Goal: Entertainment & Leisure: Consume media (video, audio)

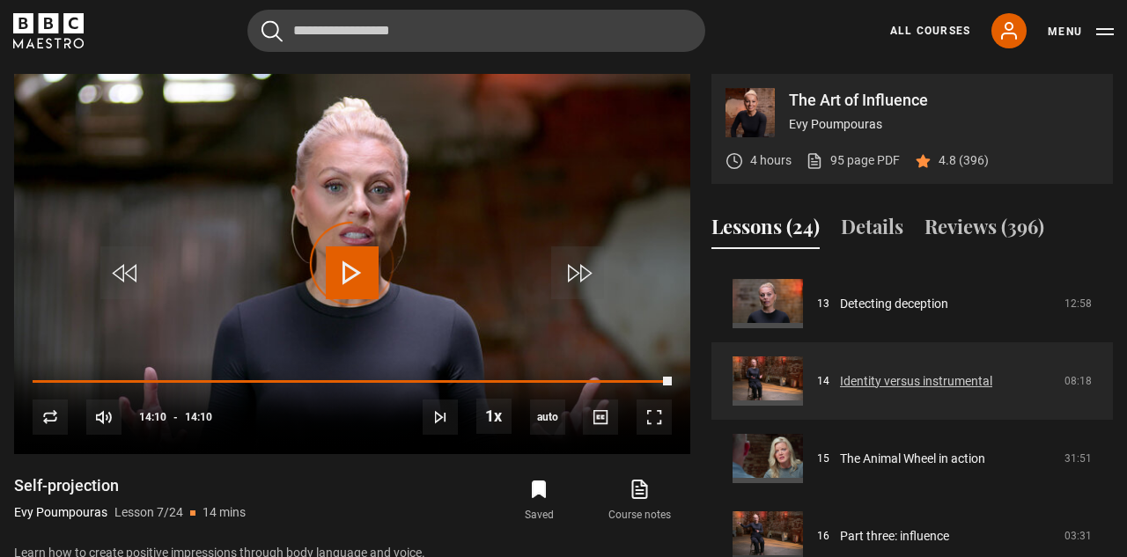
scroll to position [1079, 0]
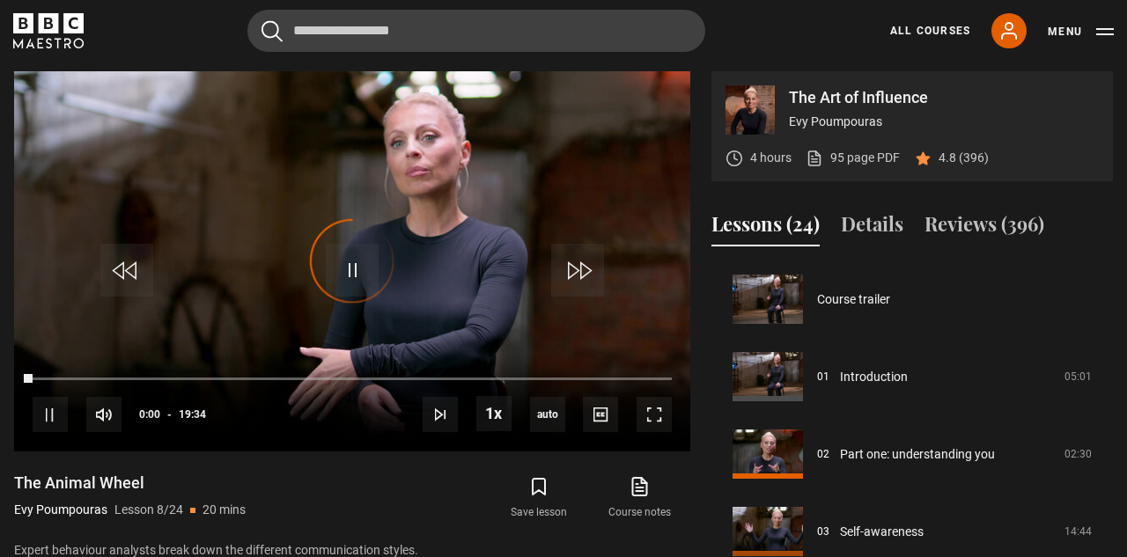
scroll to position [542, 0]
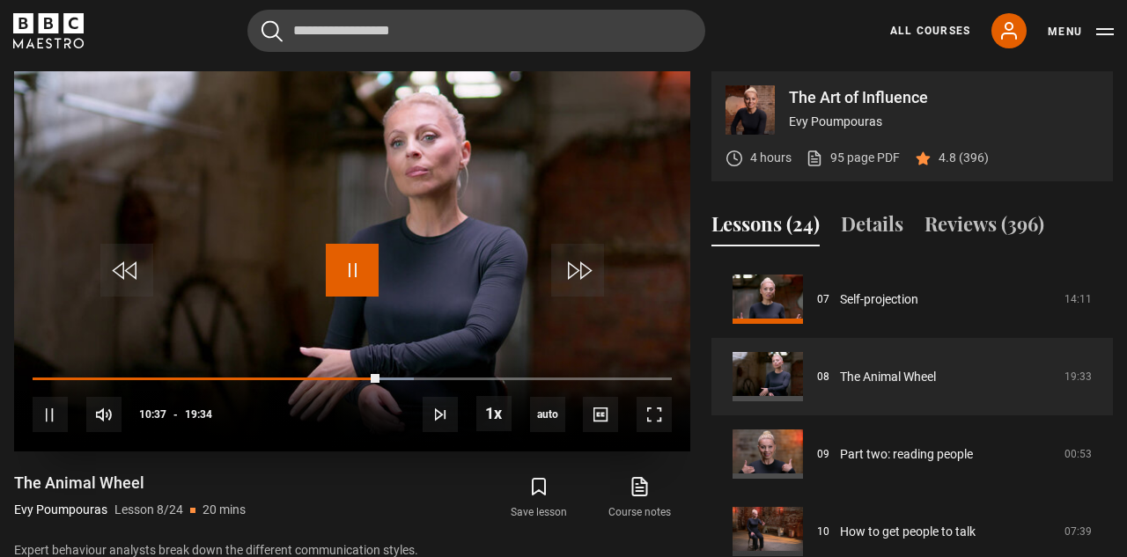
click at [367, 282] on span "Video Player" at bounding box center [352, 270] width 53 height 53
click at [547, 499] on button "Save lesson" at bounding box center [539, 498] width 100 height 51
click at [645, 502] on link "Course notes opens in new tab" at bounding box center [640, 498] width 100 height 51
click at [346, 270] on span "Video Player" at bounding box center [352, 270] width 53 height 53
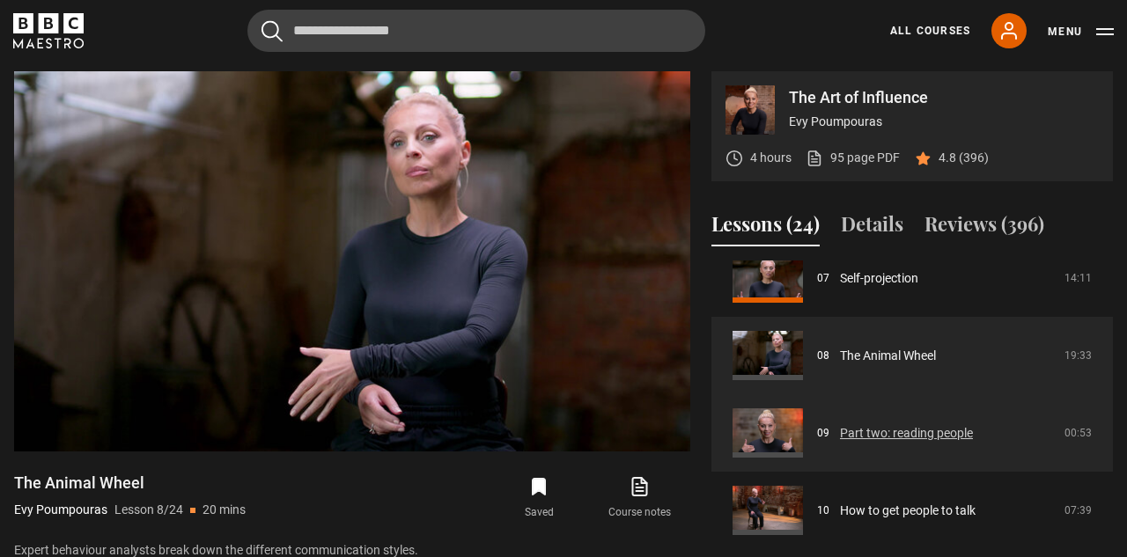
scroll to position [570, 0]
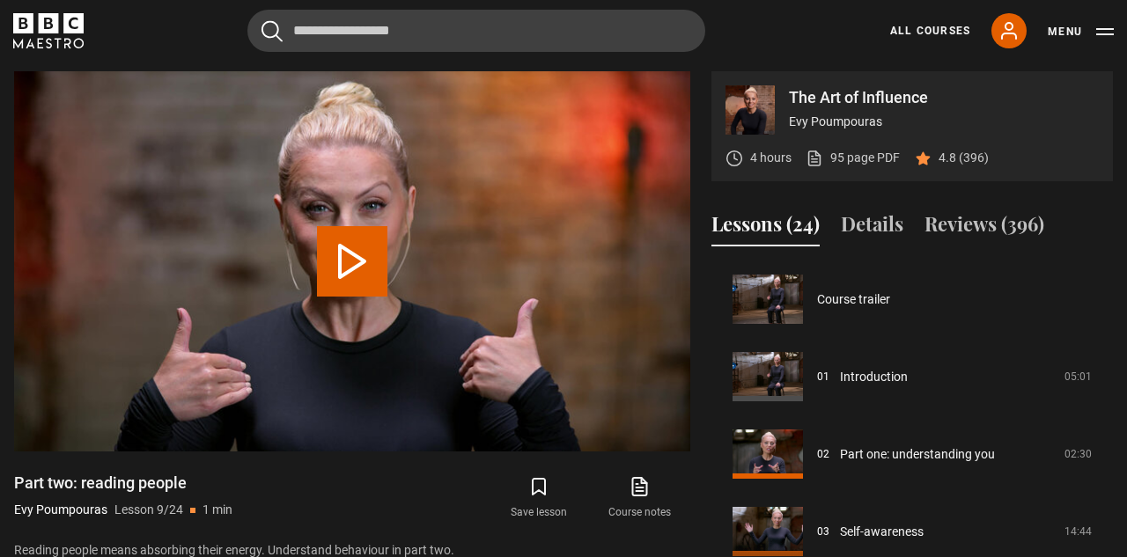
scroll to position [620, 0]
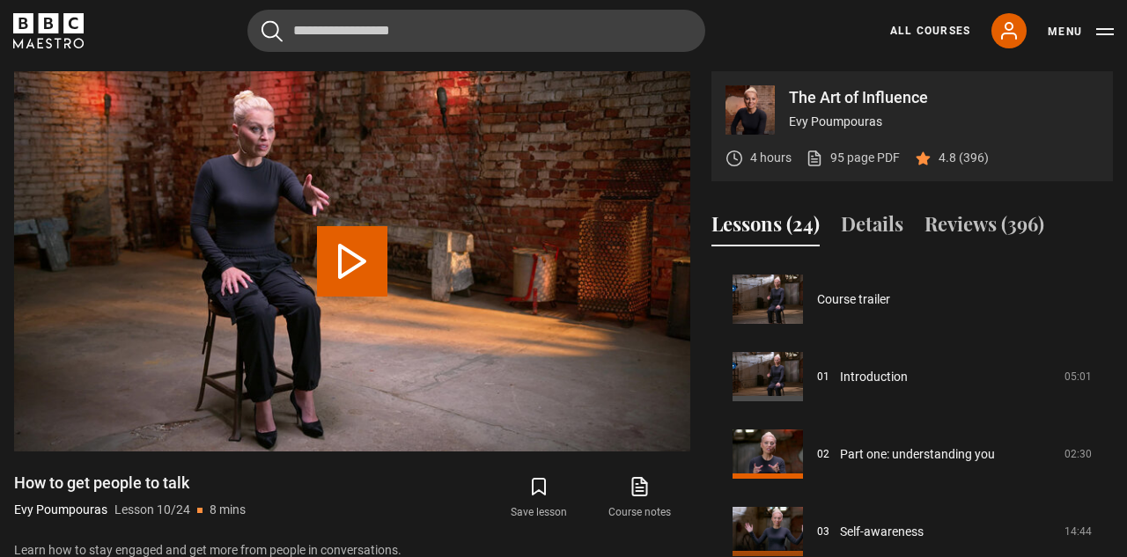
scroll to position [697, 0]
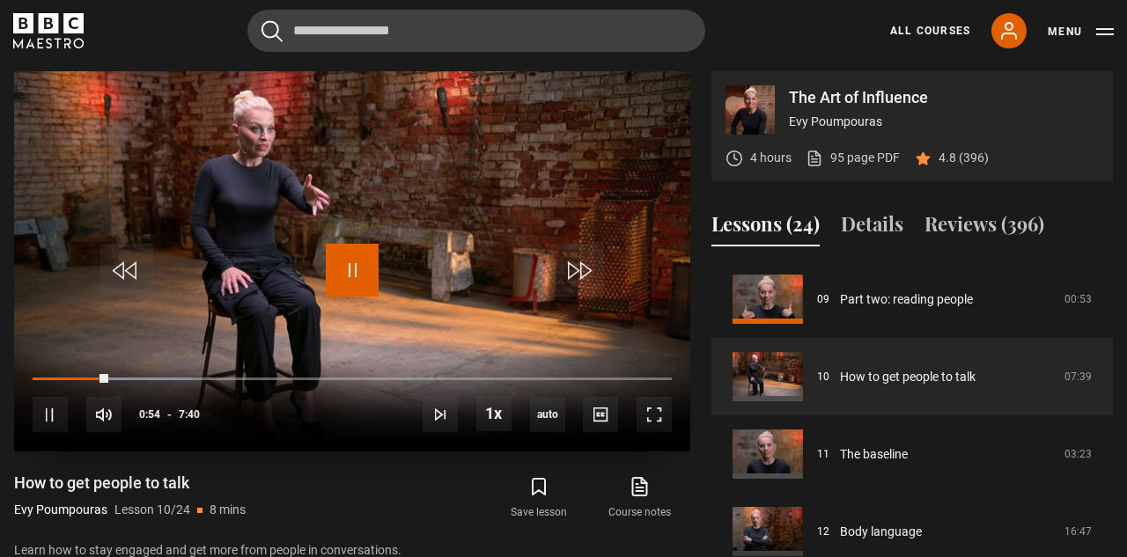
click at [346, 269] on span "Video Player" at bounding box center [352, 270] width 53 height 53
